Goal: Information Seeking & Learning: Learn about a topic

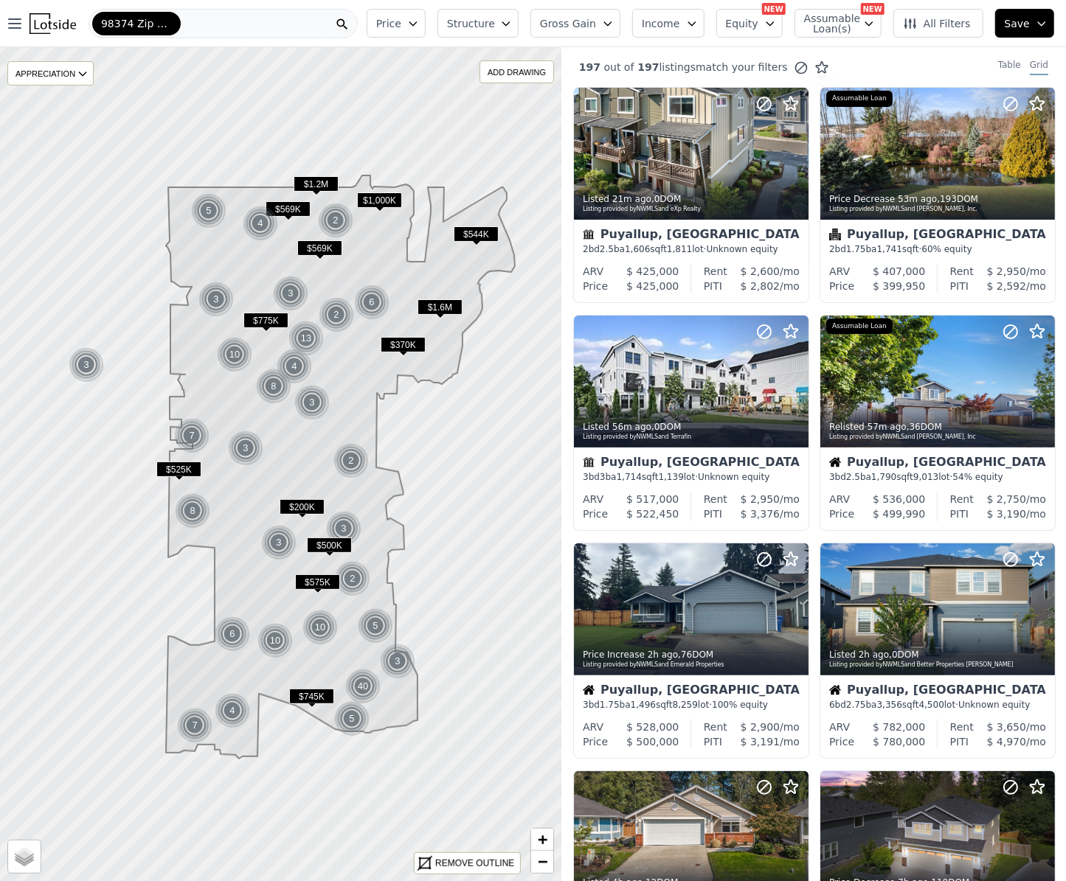
click at [518, 21] on button "Structure" at bounding box center [477, 23] width 81 height 29
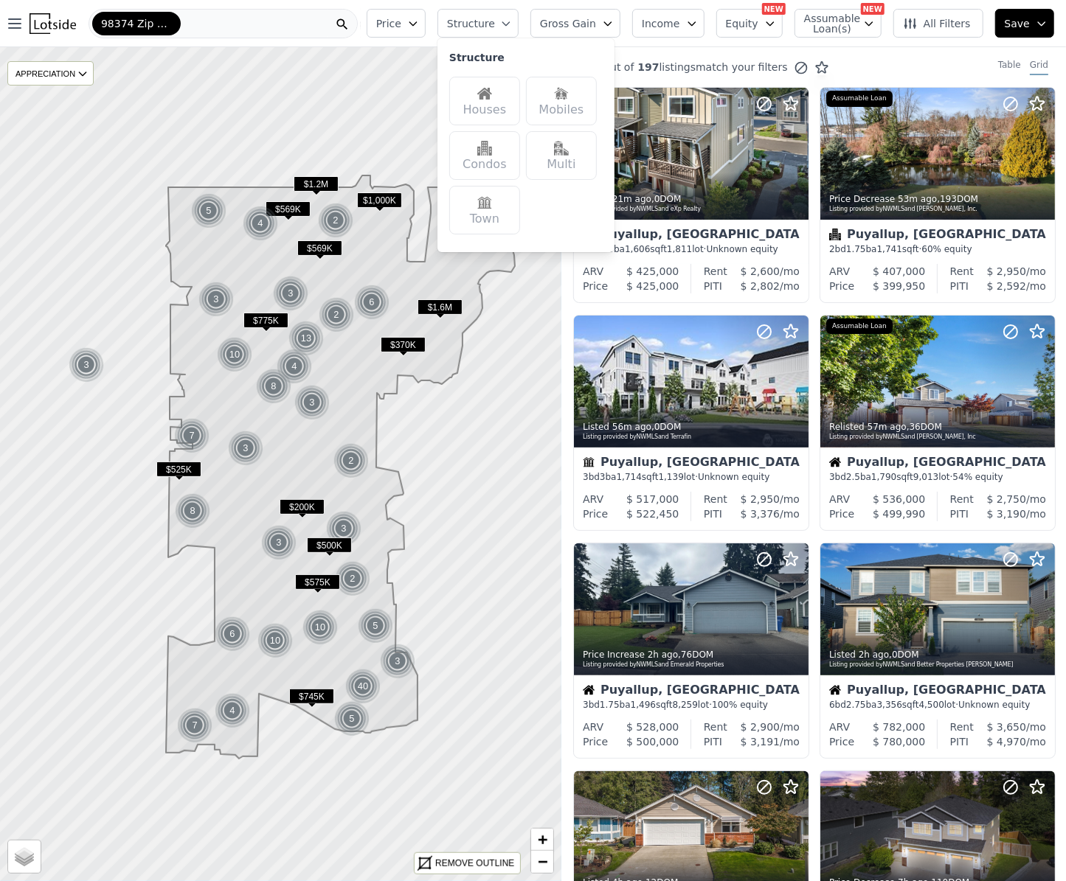
click at [518, 21] on button "Structure" at bounding box center [477, 23] width 81 height 29
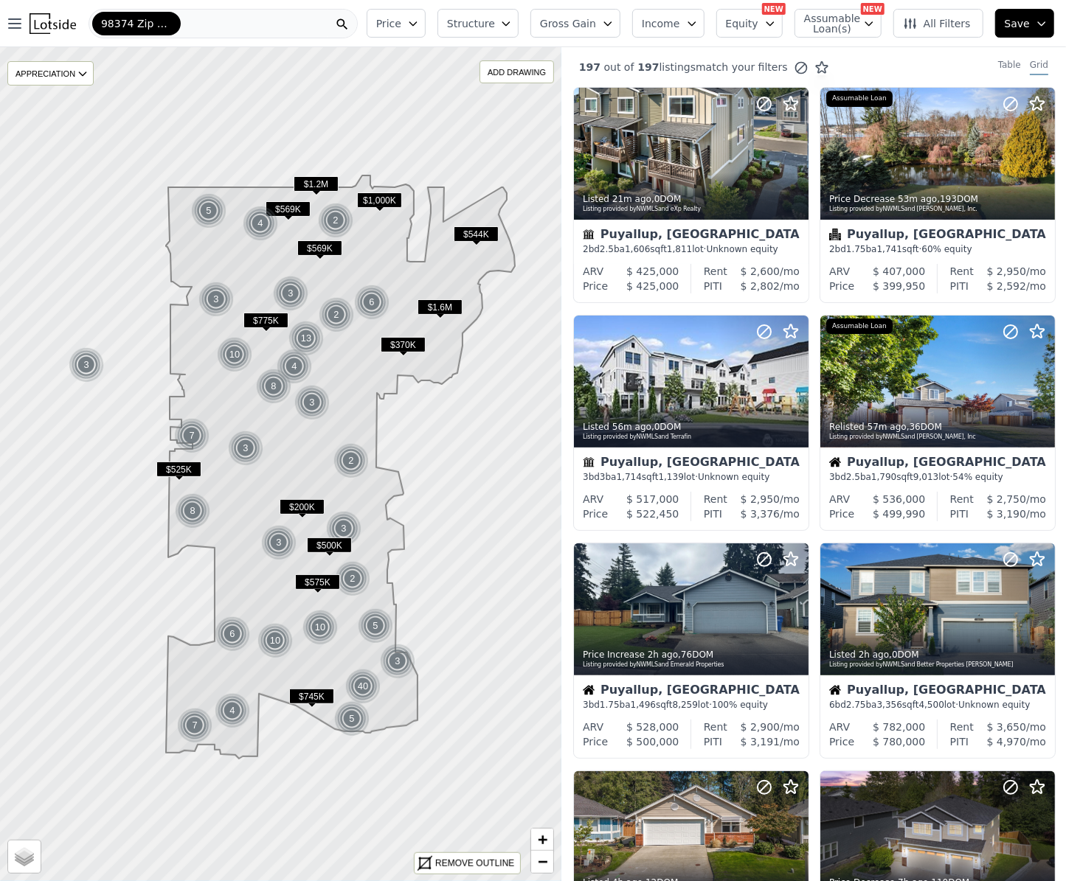
click at [776, 26] on icon "button" at bounding box center [770, 24] width 12 height 12
click at [620, 32] on button "Gross Gain" at bounding box center [575, 23] width 90 height 29
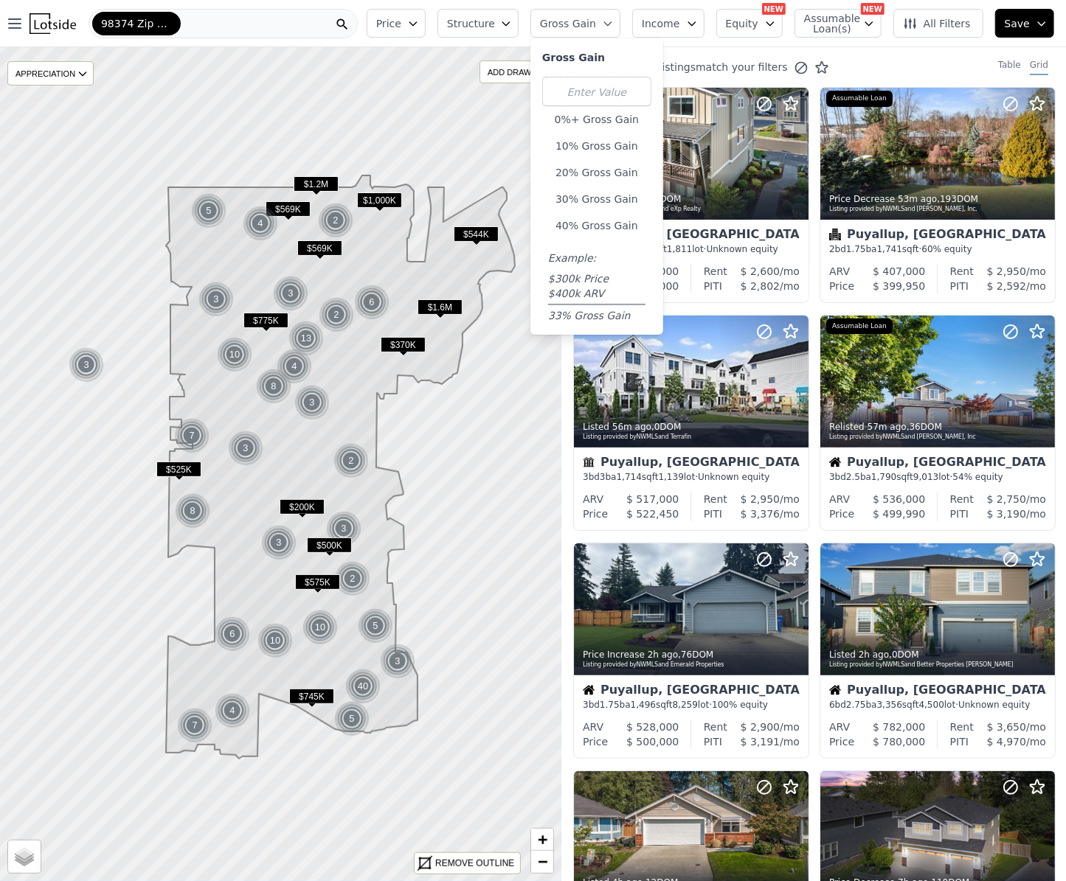
click at [620, 24] on button "Gross Gain" at bounding box center [575, 23] width 90 height 29
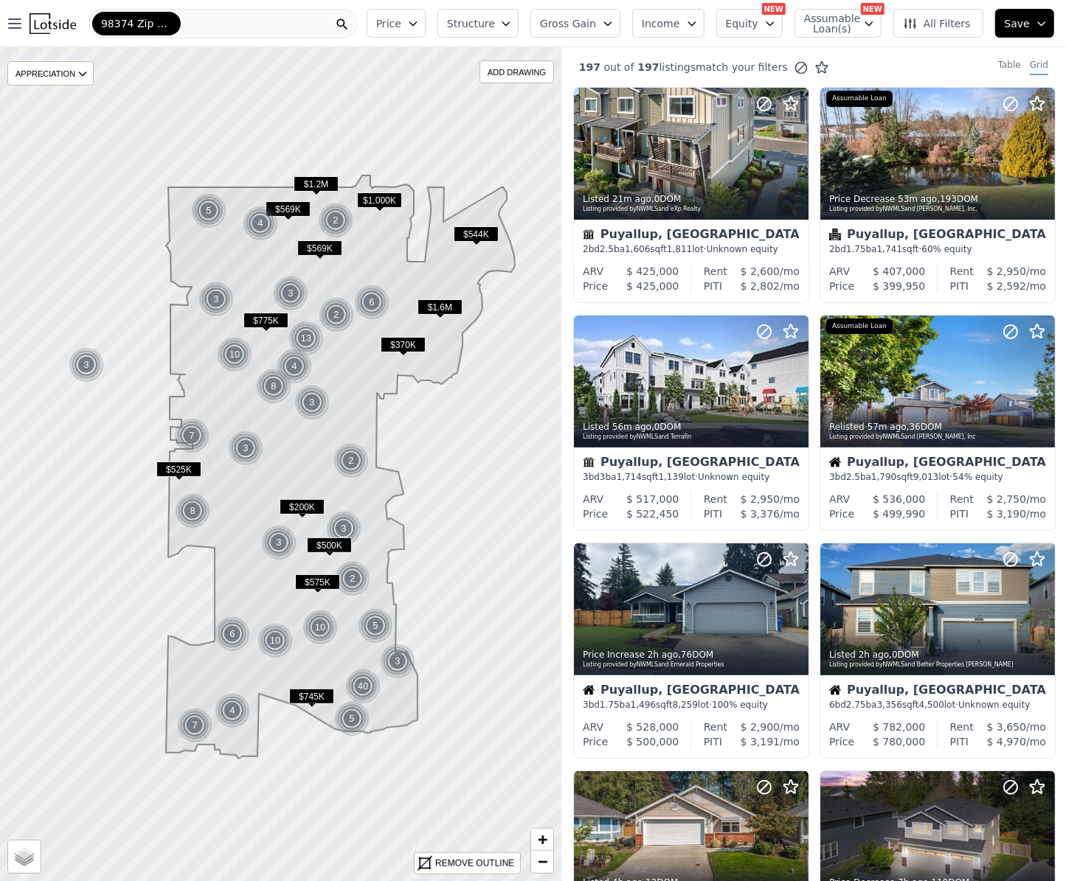
click at [401, 23] on span "Price" at bounding box center [388, 23] width 25 height 15
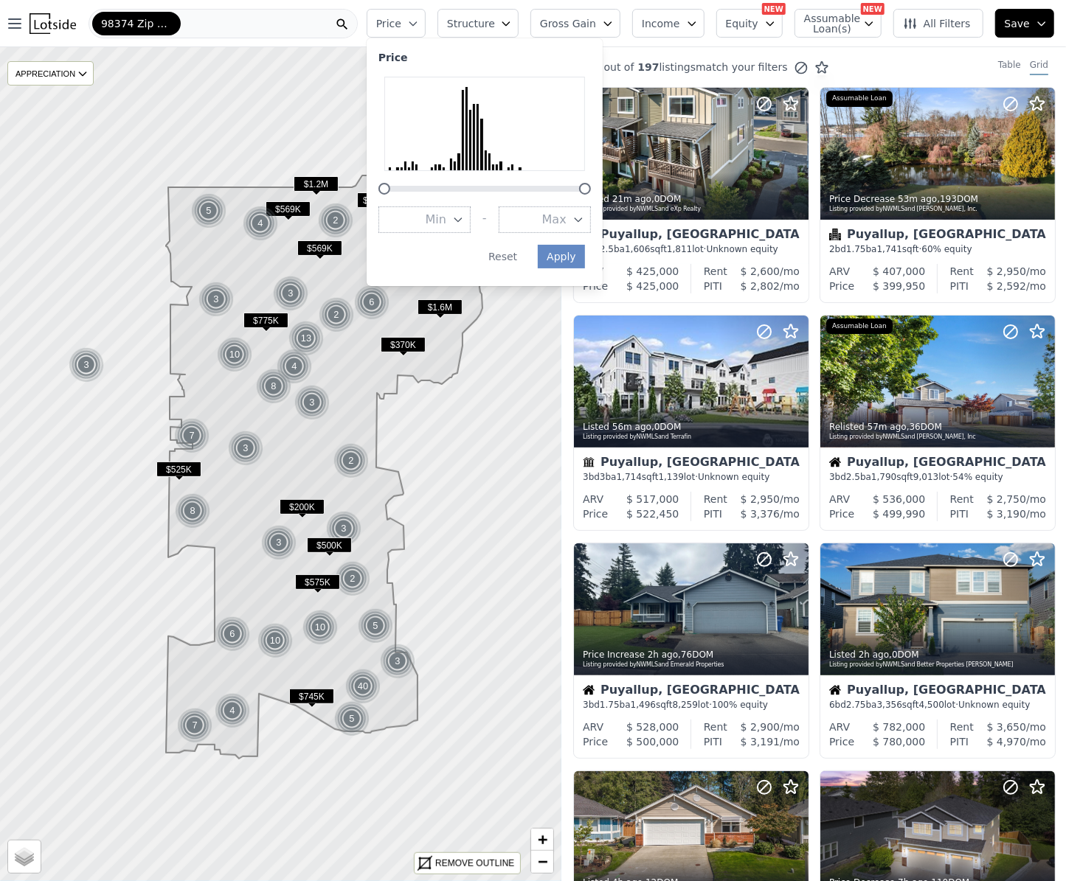
click at [401, 23] on span "Price" at bounding box center [388, 23] width 25 height 15
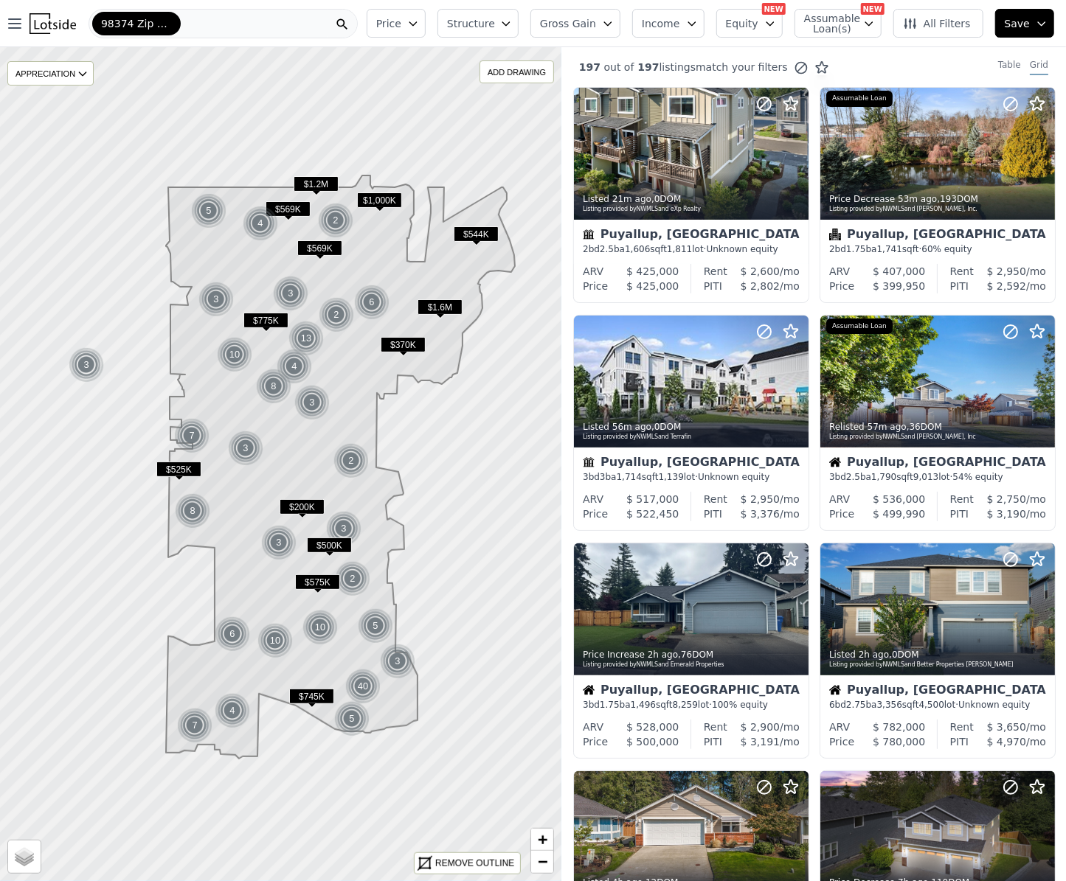
click at [928, 18] on span "All Filters" at bounding box center [937, 23] width 68 height 15
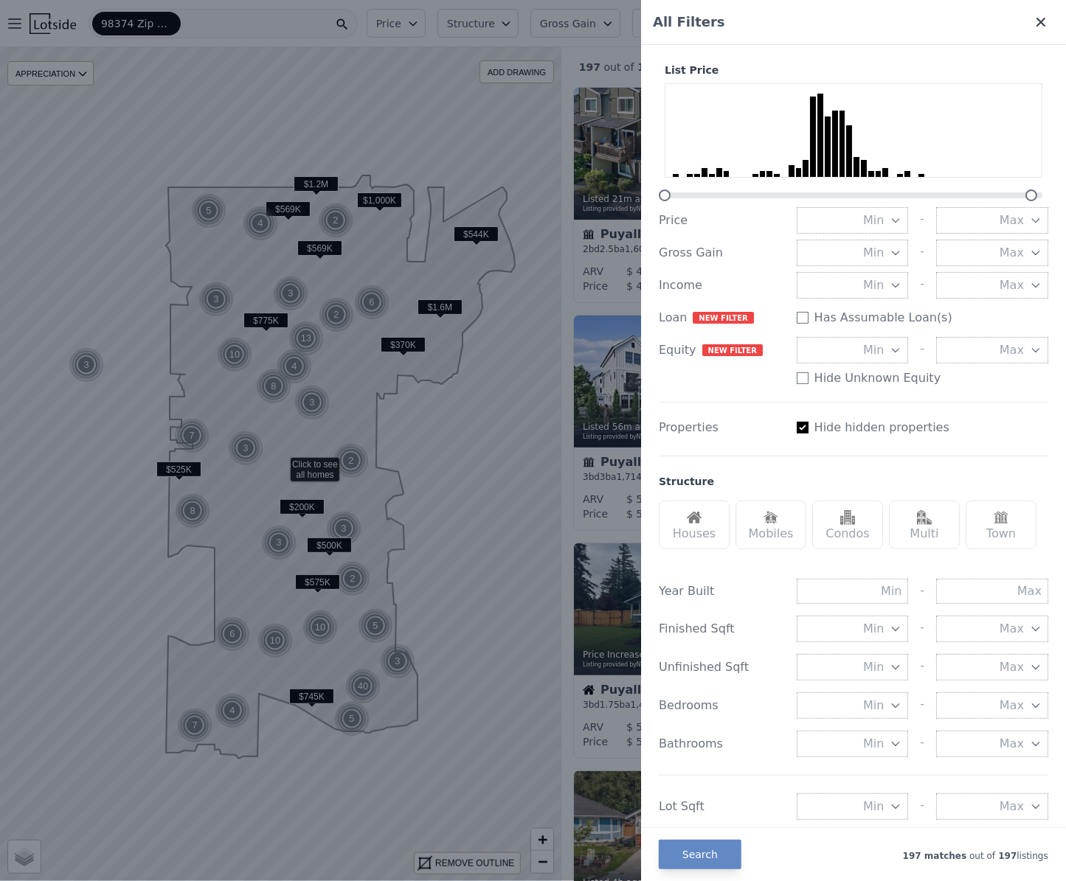
click at [1036, 23] on icon at bounding box center [1040, 22] width 9 height 9
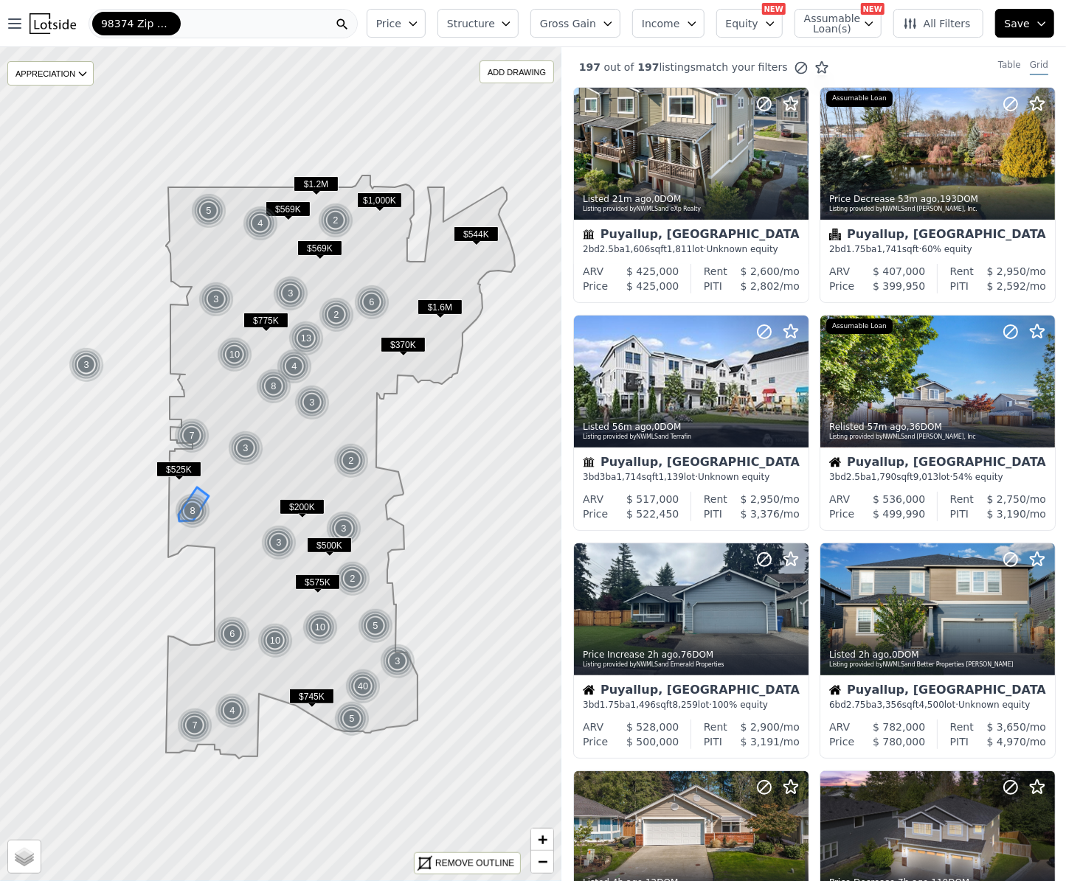
click at [189, 501] on img at bounding box center [193, 510] width 36 height 35
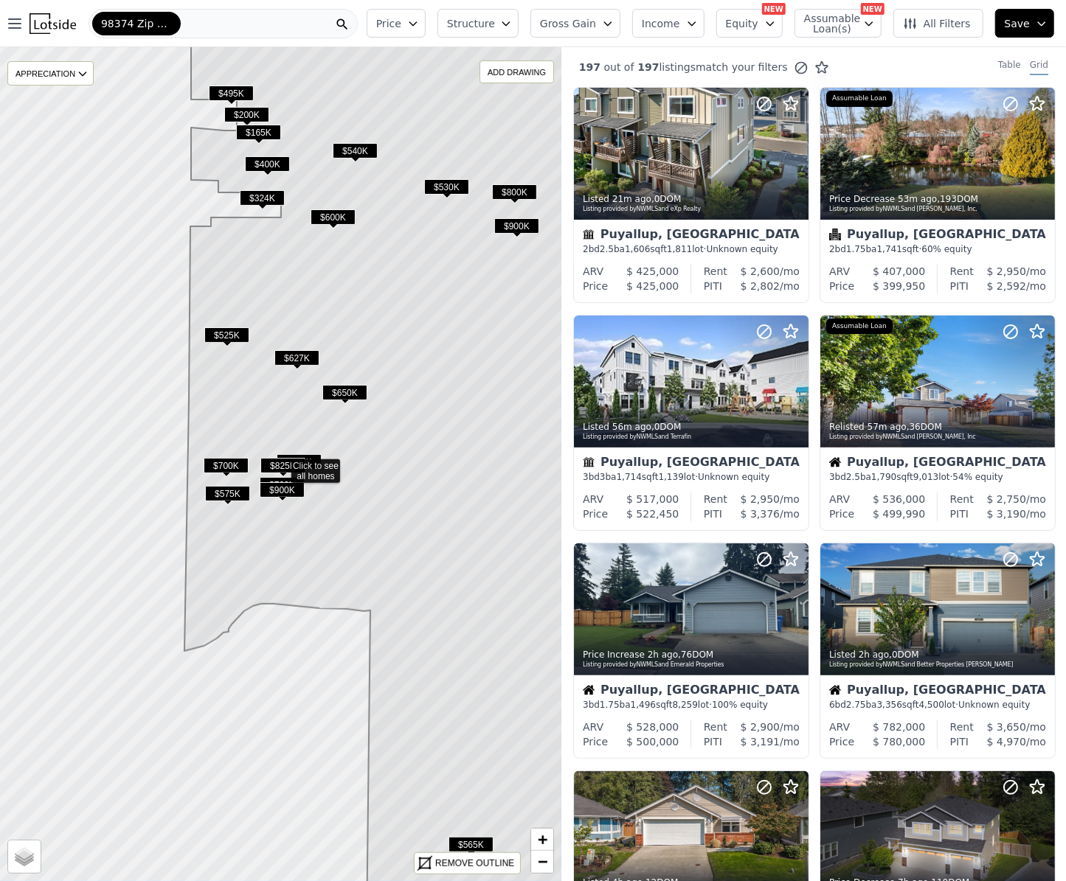
click at [279, 489] on span "$900K" at bounding box center [282, 489] width 45 height 15
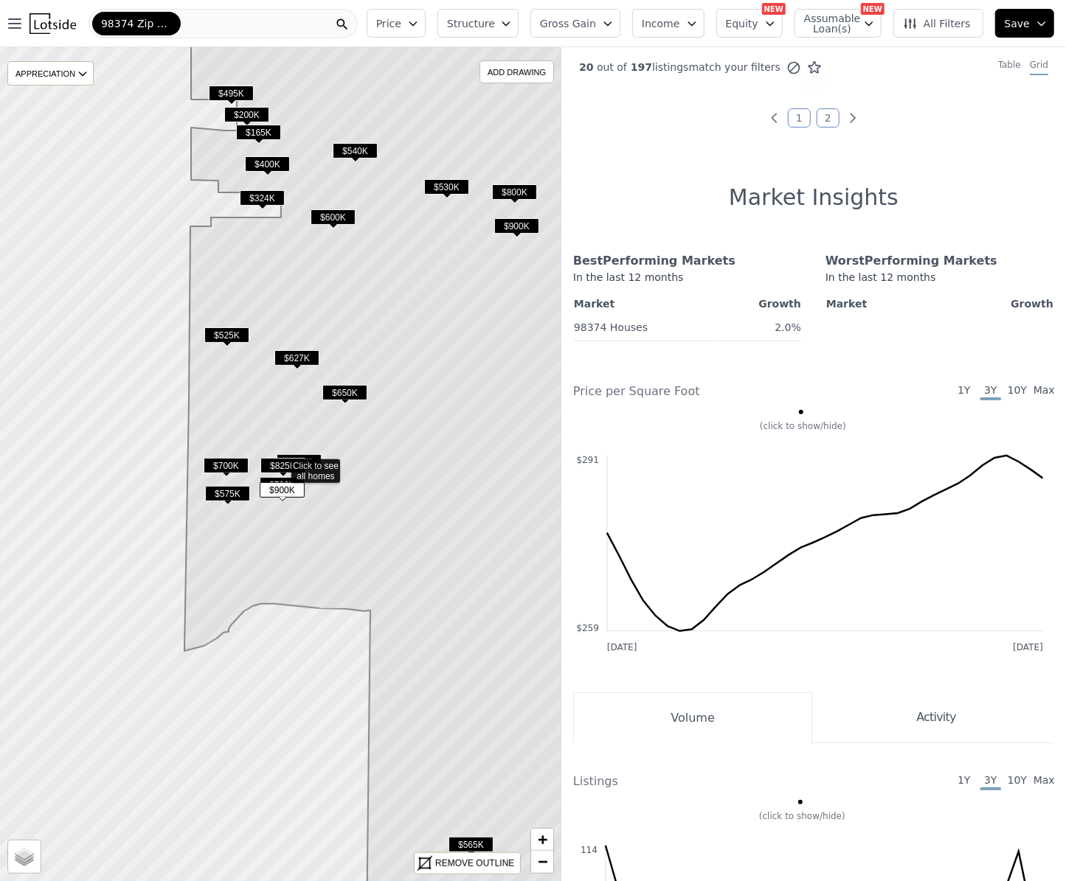
click at [350, 391] on span "$650K" at bounding box center [344, 392] width 45 height 15
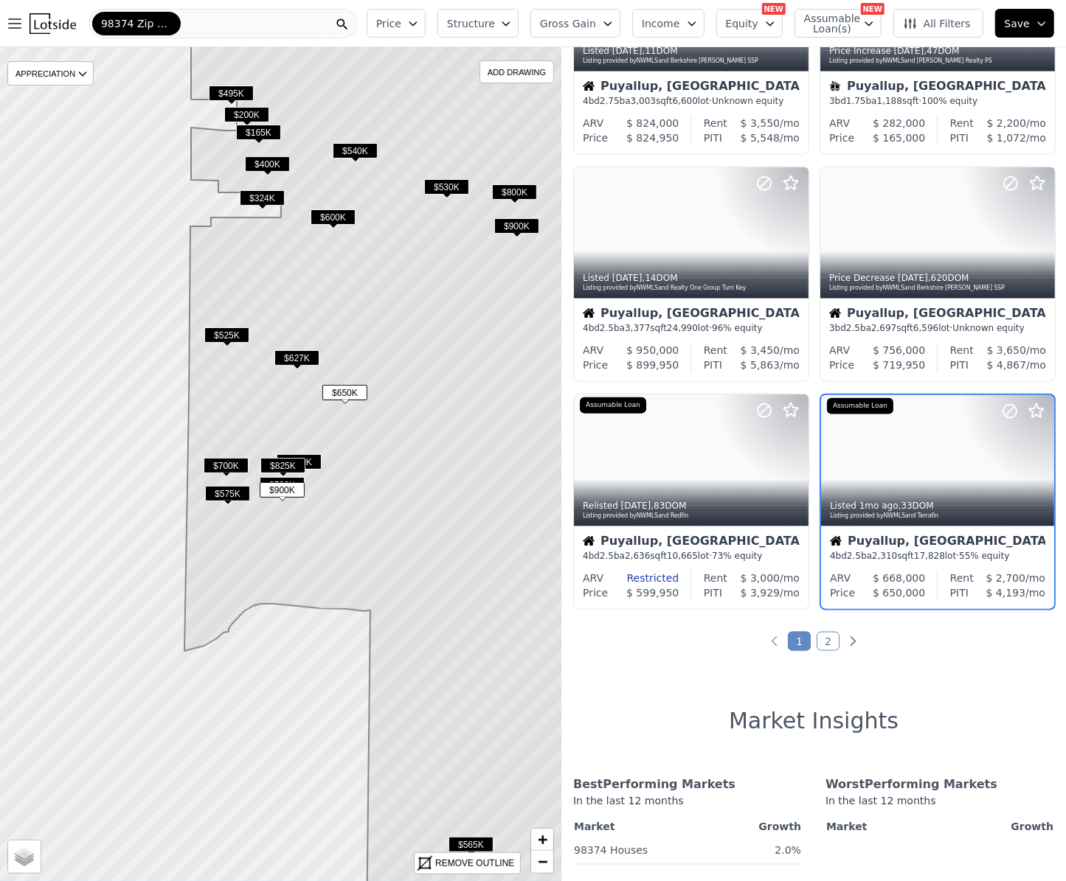
scroll to position [845, 0]
